Goal: Task Accomplishment & Management: Complete application form

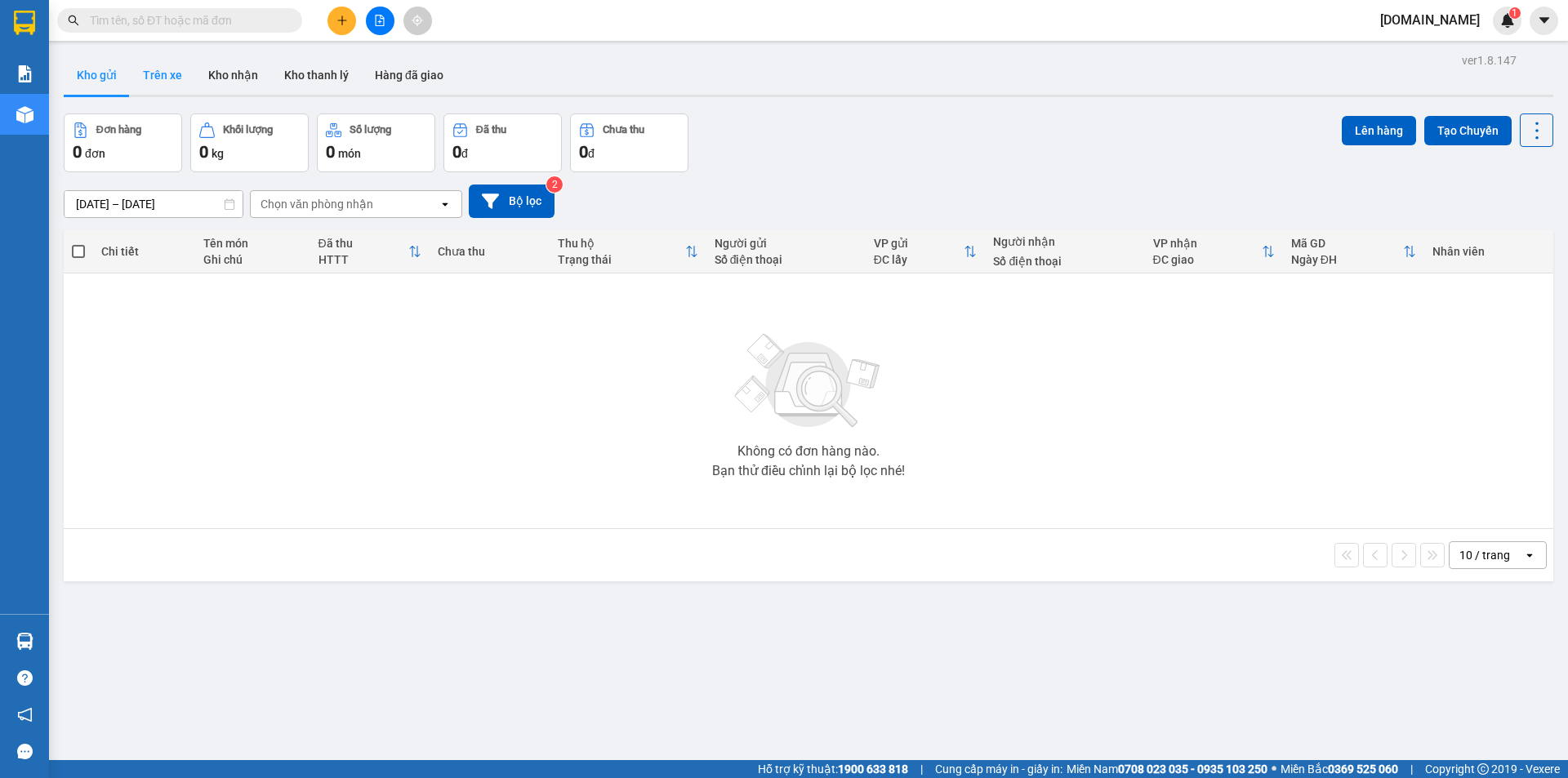
click at [160, 75] on button "Trên xe" at bounding box center [162, 75] width 65 height 39
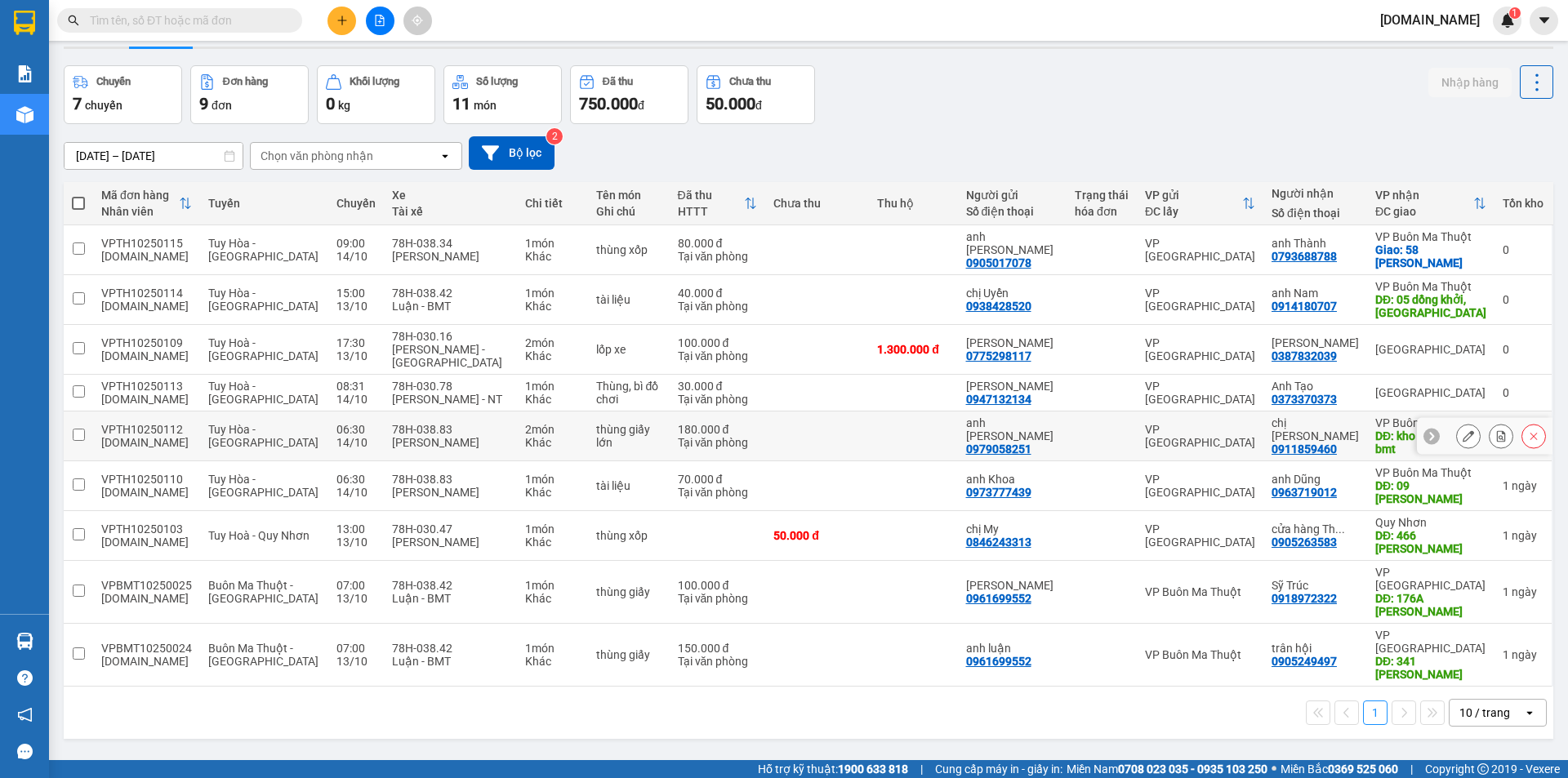
scroll to position [75, 0]
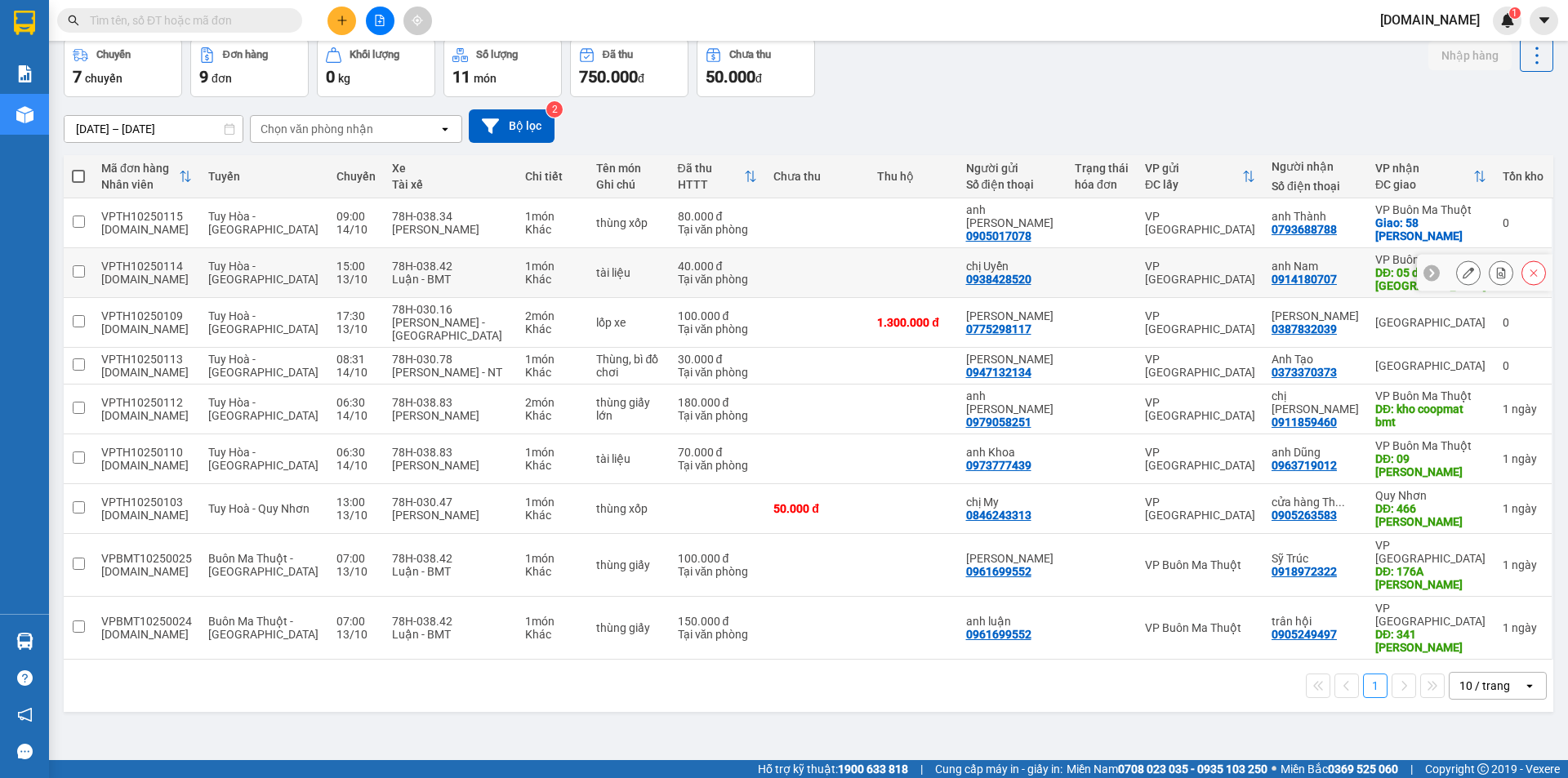
click at [818, 269] on td at bounding box center [816, 273] width 103 height 50
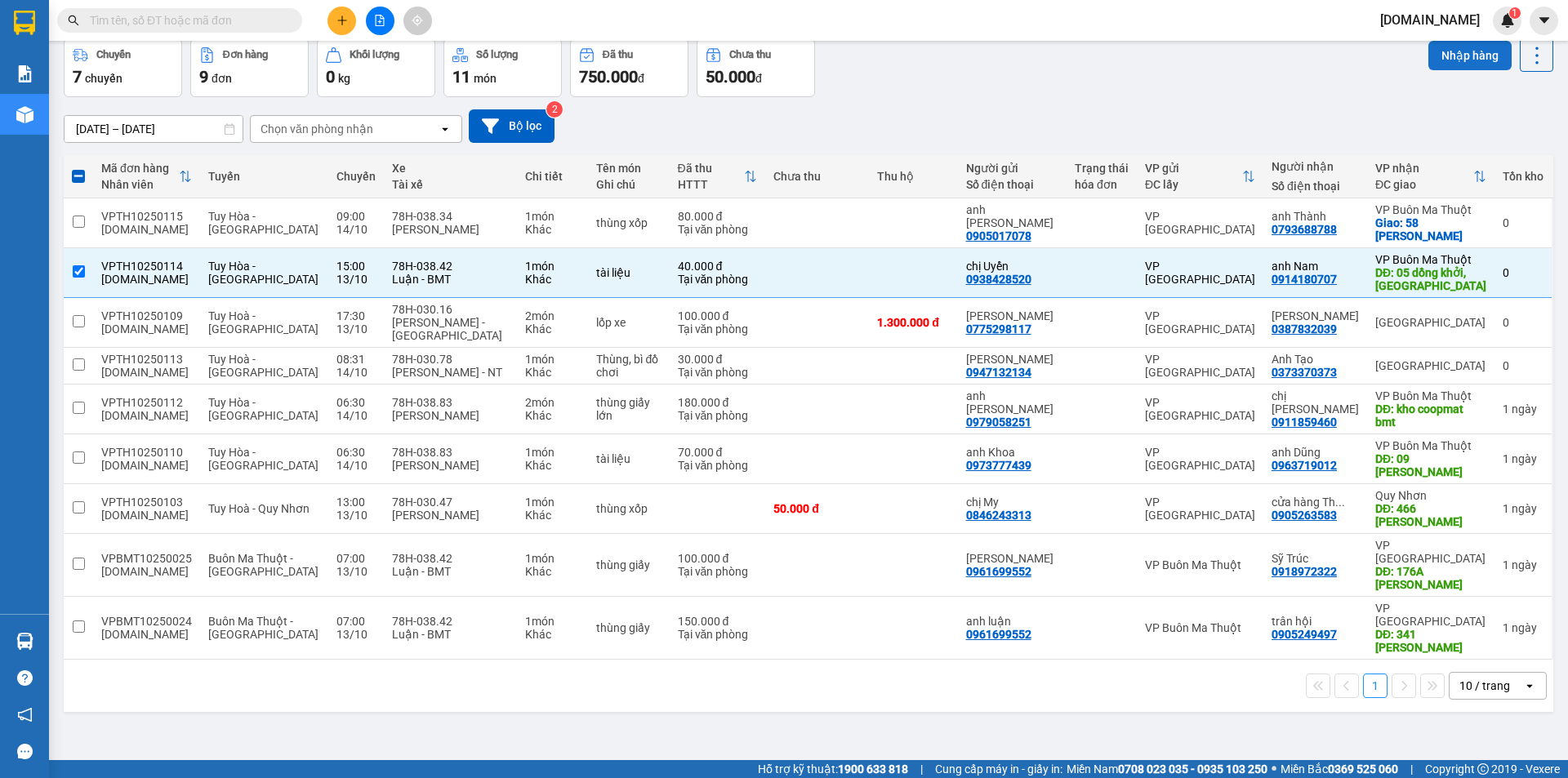
click at [1440, 55] on button "Nhập hàng" at bounding box center [1469, 55] width 83 height 29
checkbox input "false"
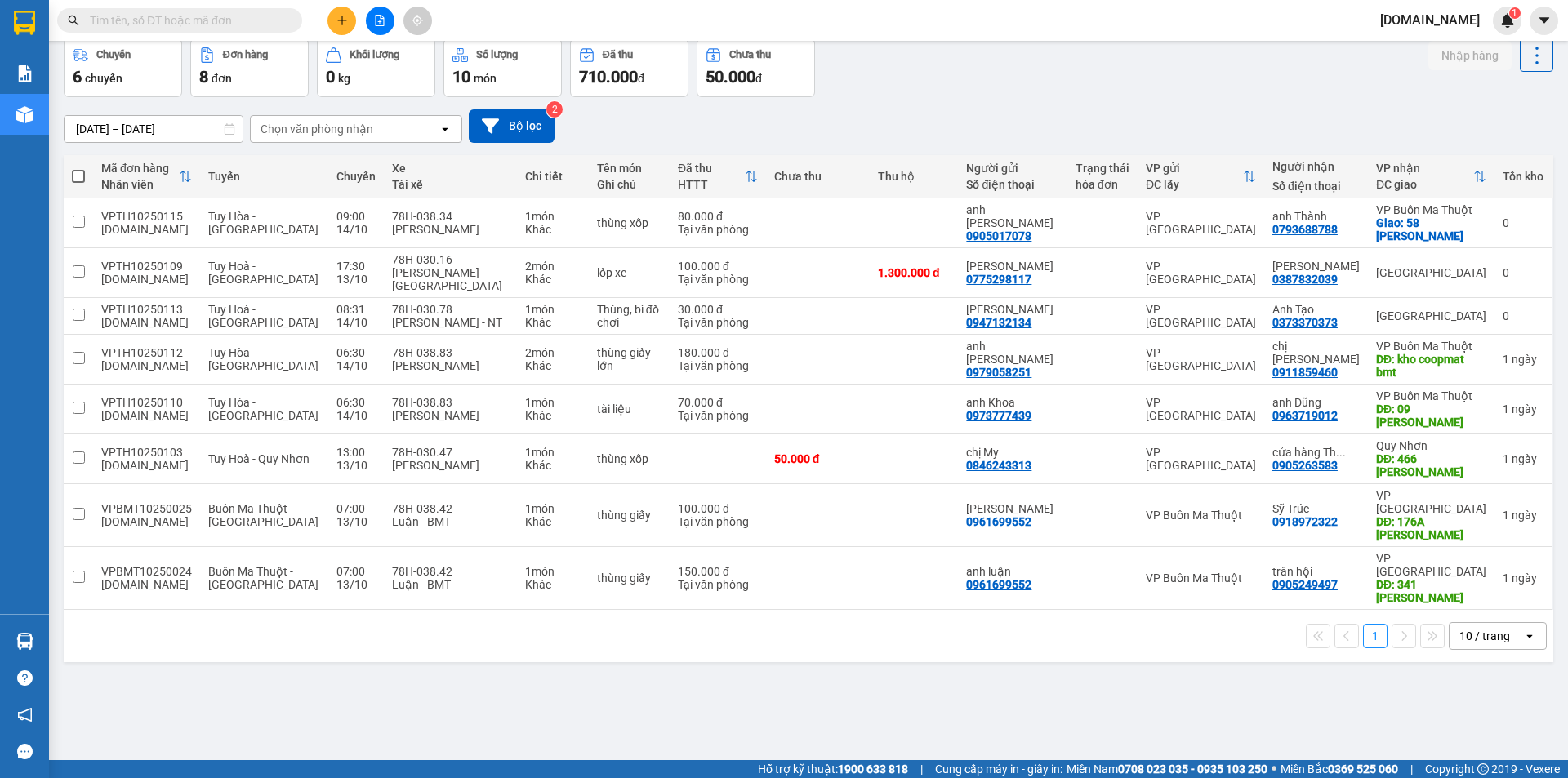
scroll to position [0, 0]
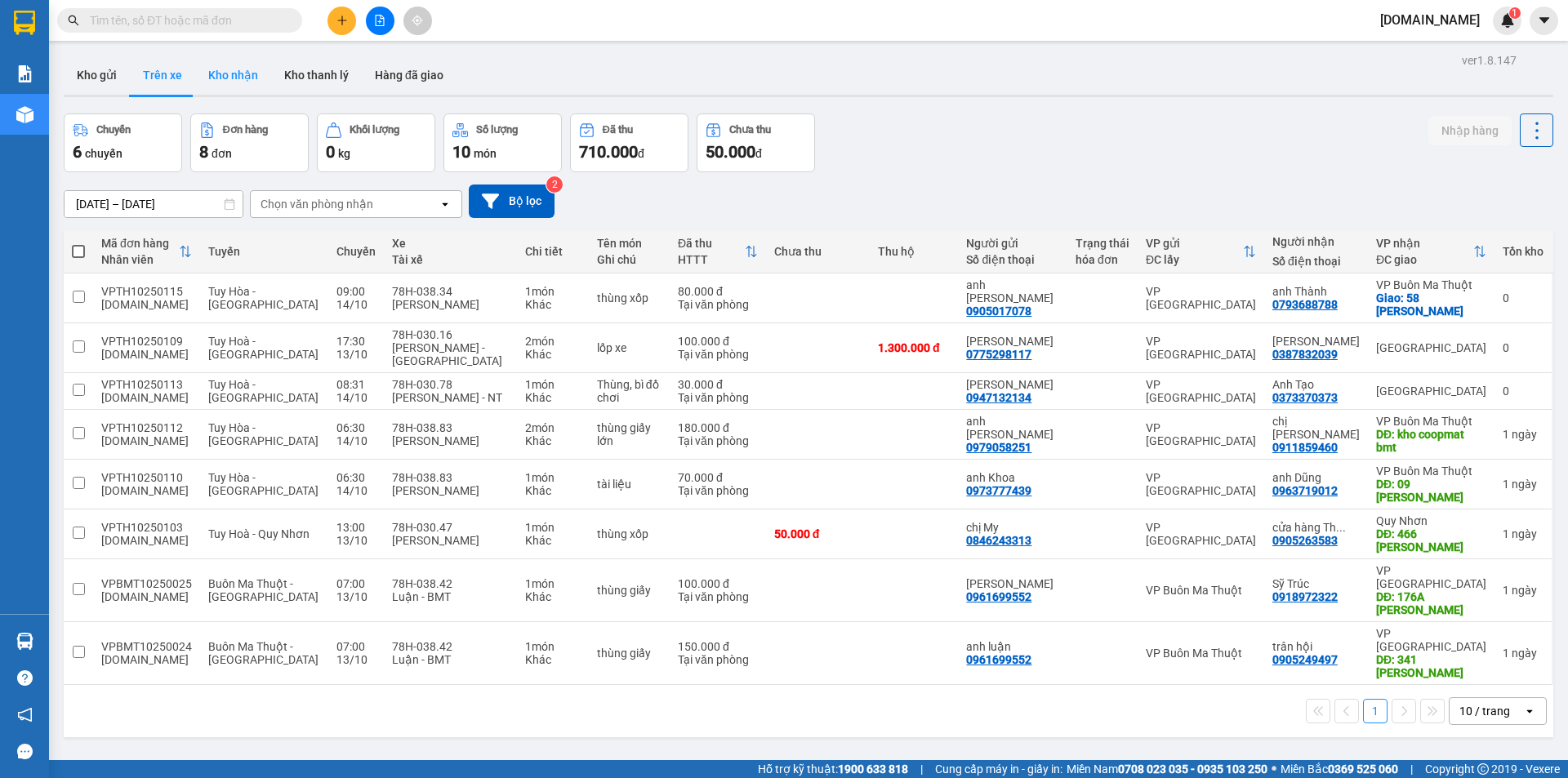
click at [244, 74] on button "Kho nhận" at bounding box center [233, 75] width 76 height 39
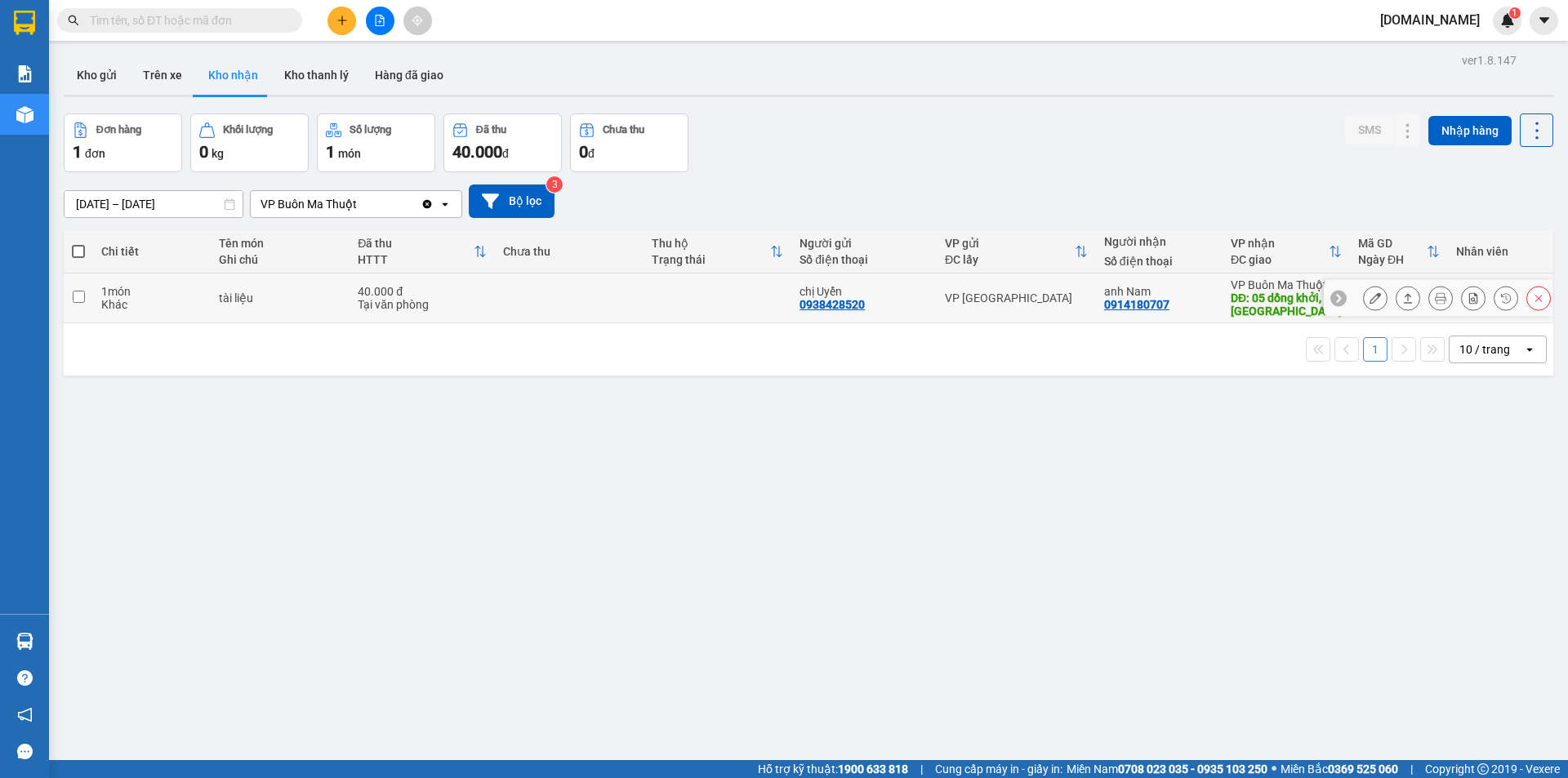
click at [668, 304] on td at bounding box center [717, 299] width 149 height 50
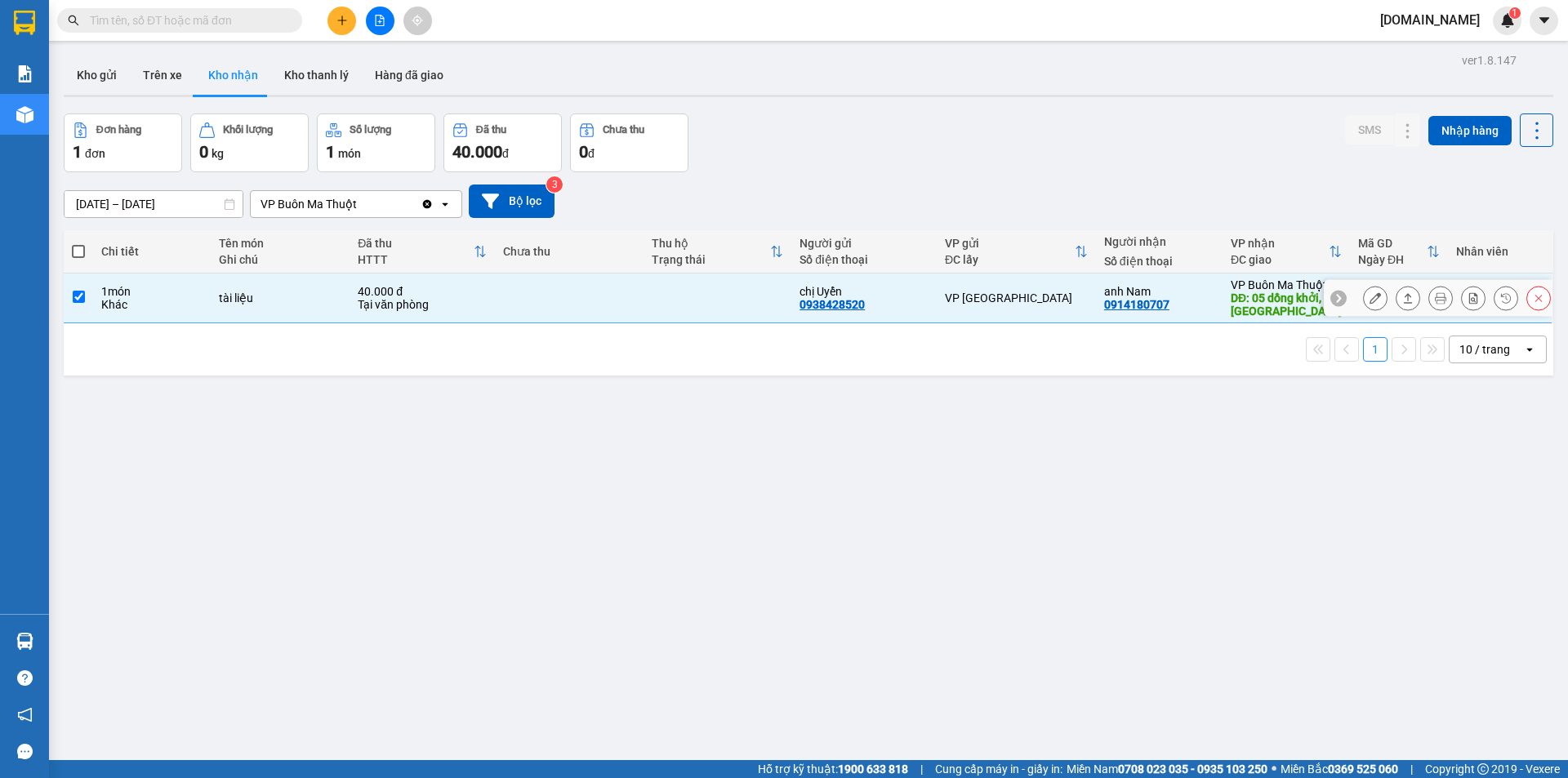
checkbox input "true"
click at [1369, 299] on icon at bounding box center [1375, 299] width 11 height 11
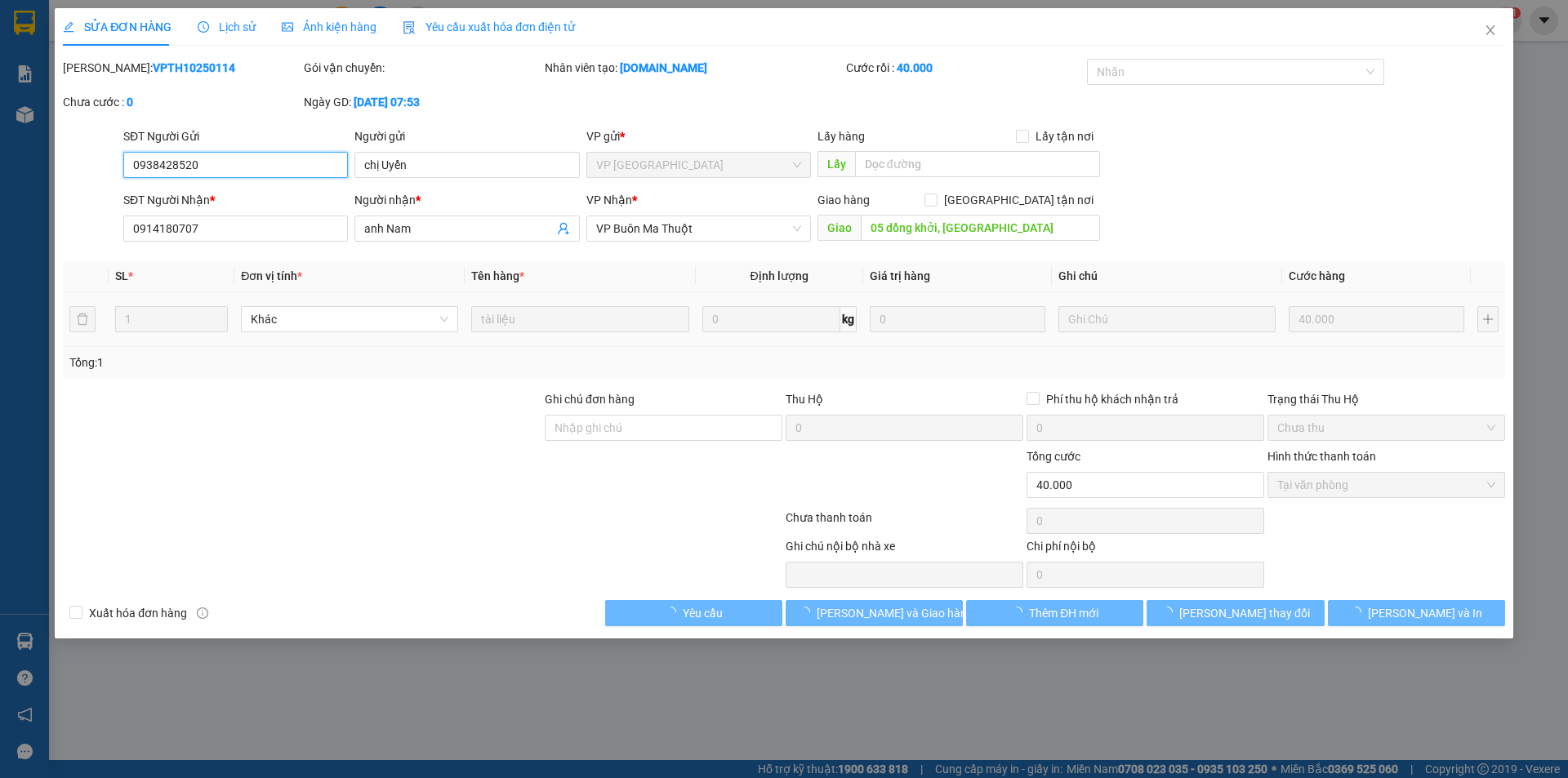
type input "0938428520"
type input "chị Uyển"
type input "0914180707"
type input "anh Nam"
type input "05 dồng khởi, [GEOGRAPHIC_DATA]"
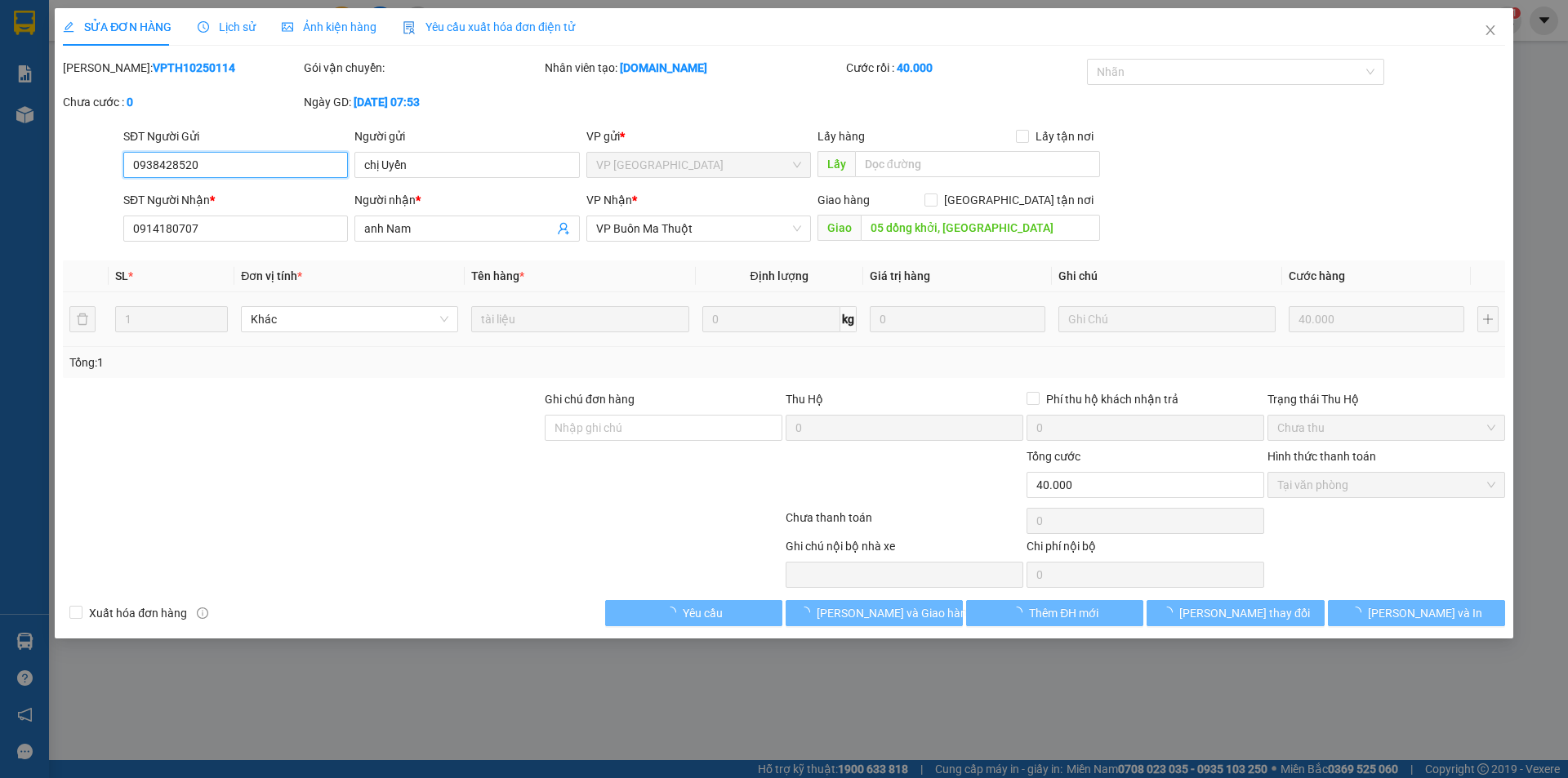
type input "0"
type input "40.000"
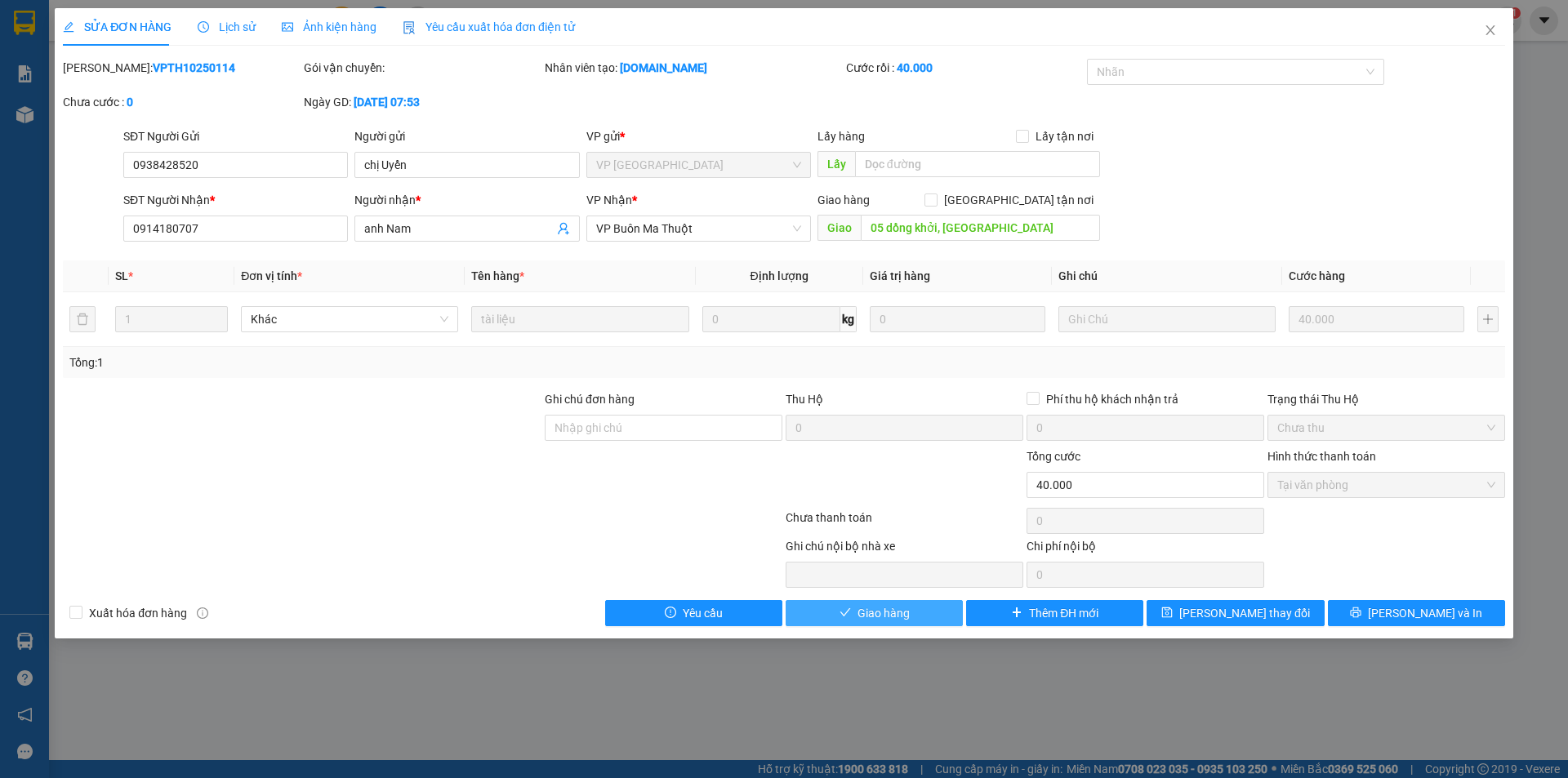
click at [895, 618] on span "Giao hàng" at bounding box center [883, 613] width 52 height 18
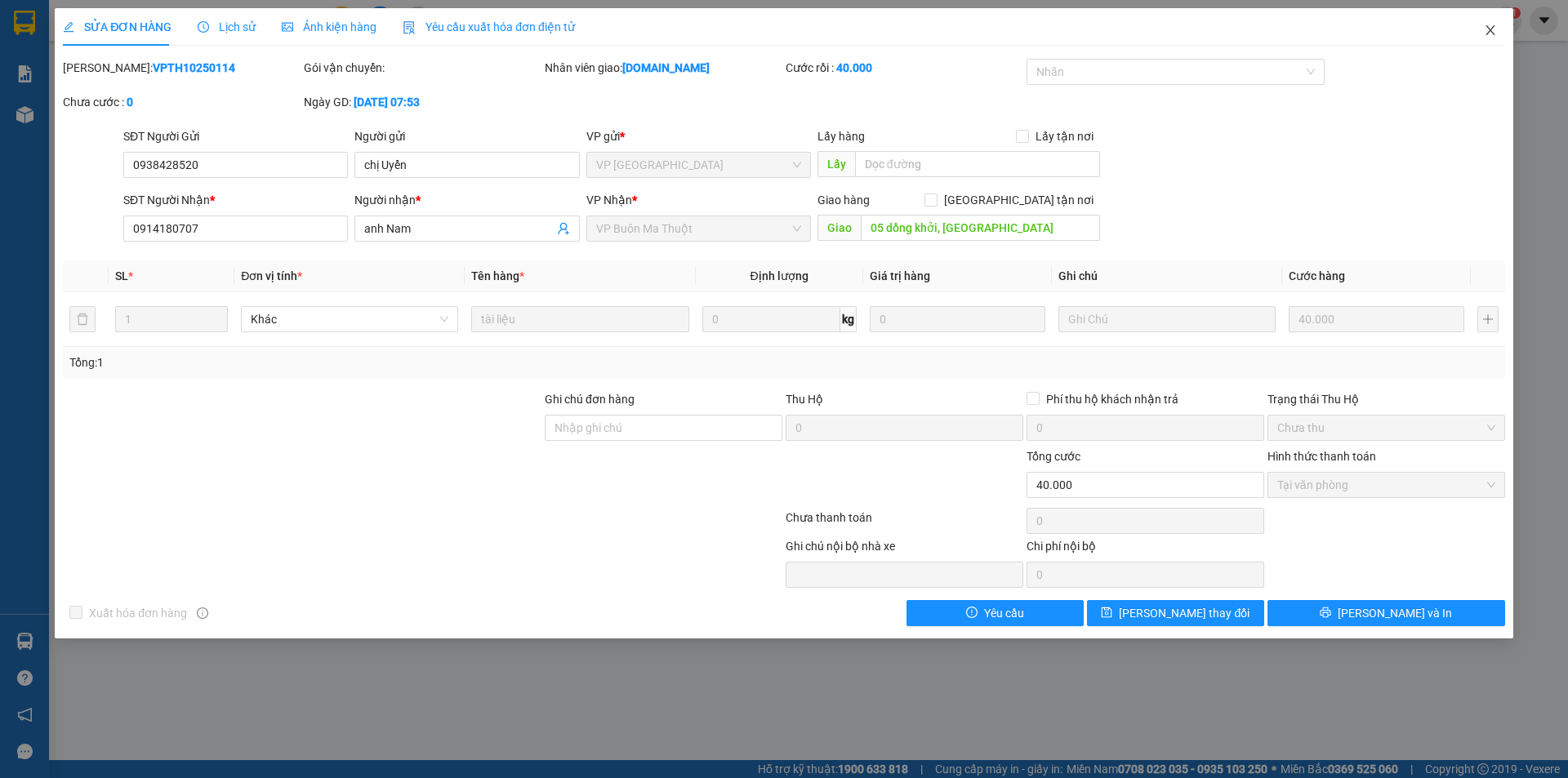
click at [1489, 33] on icon "close" at bounding box center [1490, 30] width 13 height 13
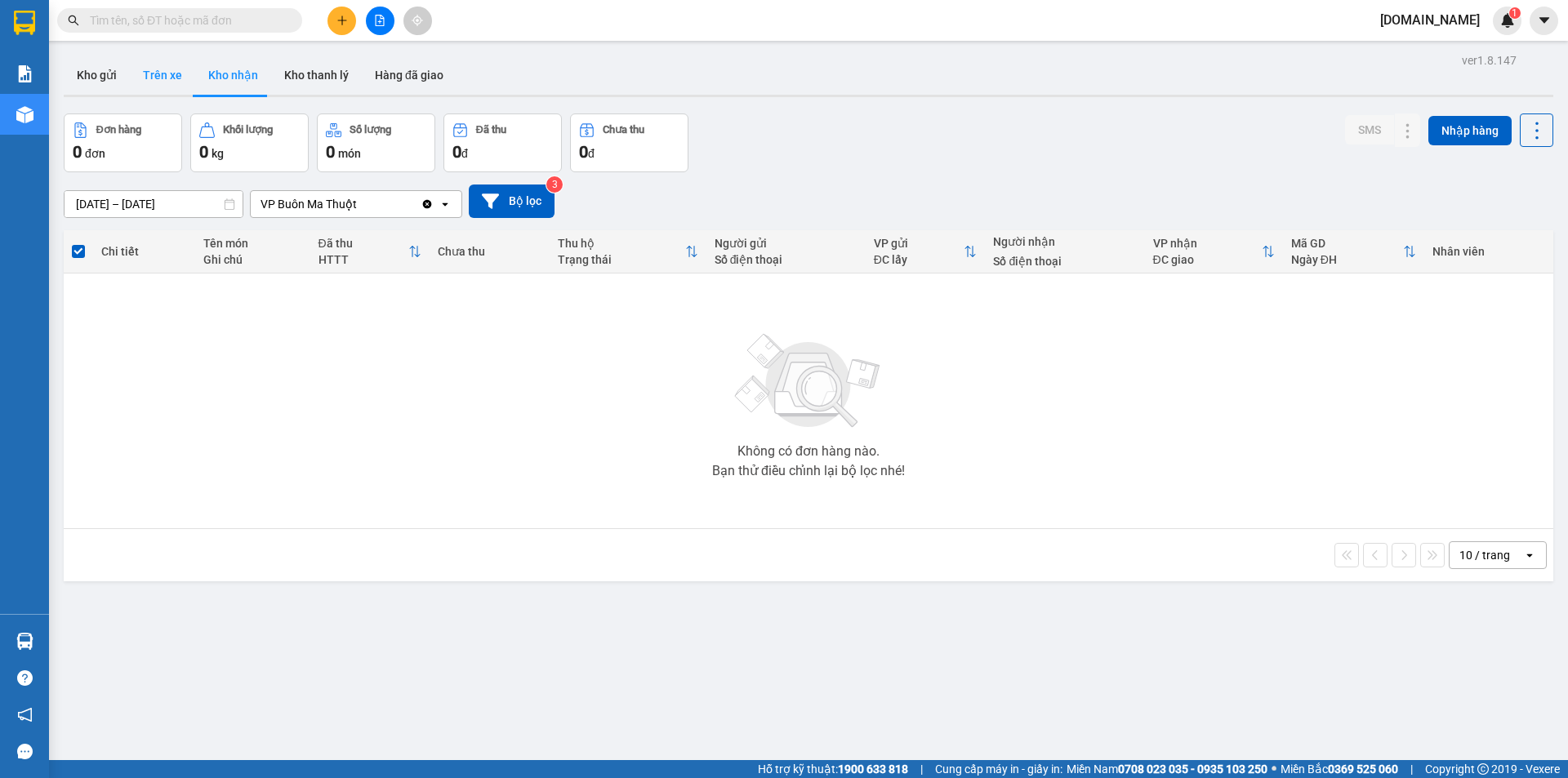
click at [170, 70] on button "Trên xe" at bounding box center [162, 75] width 65 height 39
